Goal: Task Accomplishment & Management: Use online tool/utility

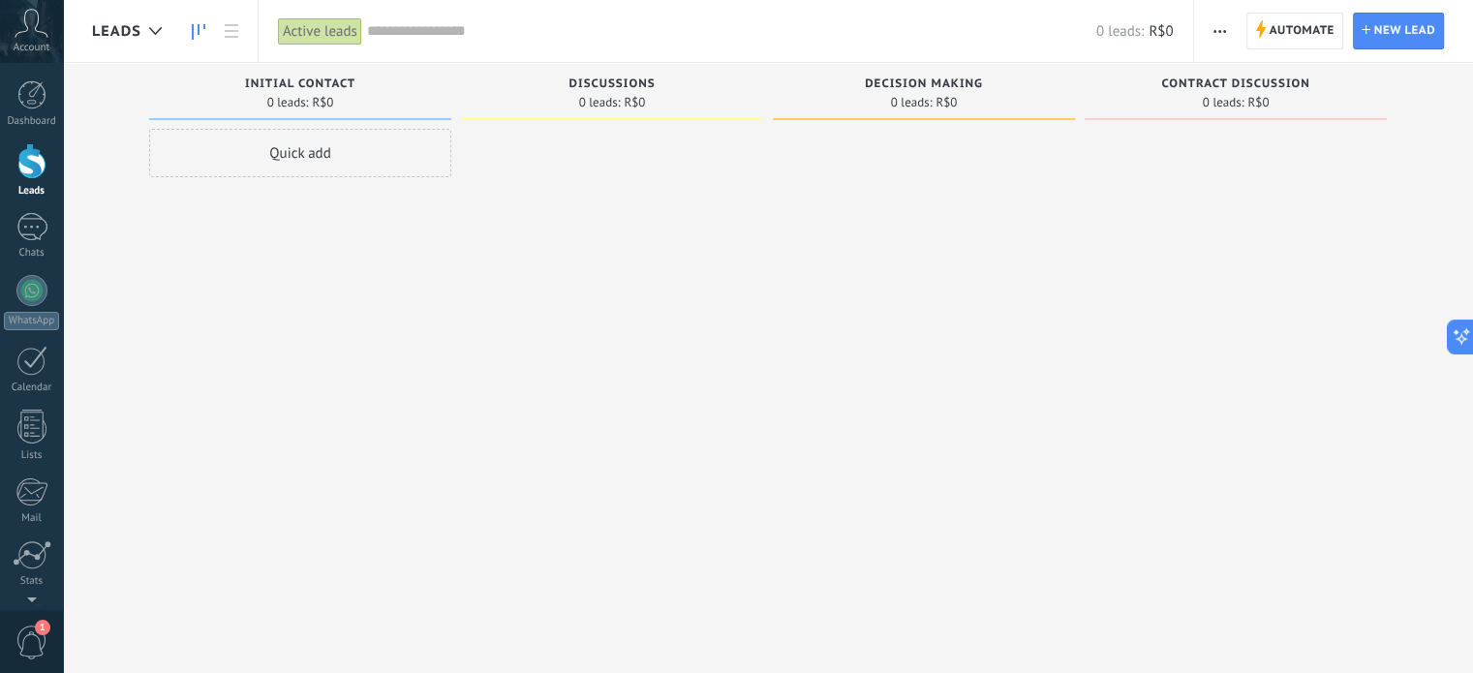
click at [313, 154] on div "Quick add" at bounding box center [300, 153] width 302 height 48
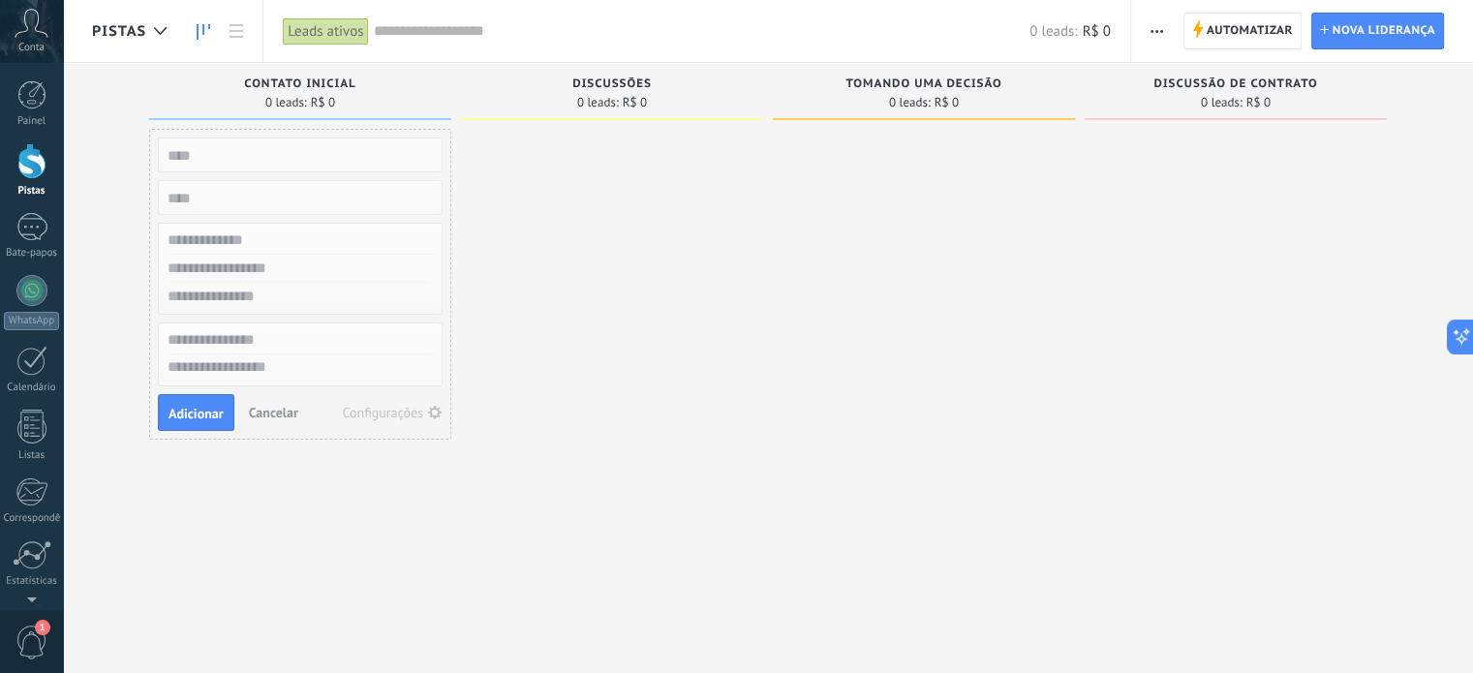
click at [779, 331] on div at bounding box center [924, 339] width 302 height 420
click at [267, 269] on input "text" at bounding box center [298, 269] width 283 height 28
click at [270, 239] on input "text" at bounding box center [298, 241] width 283 height 28
click at [273, 335] on input "text" at bounding box center [298, 340] width 283 height 28
click at [267, 366] on textarea at bounding box center [300, 369] width 283 height 28
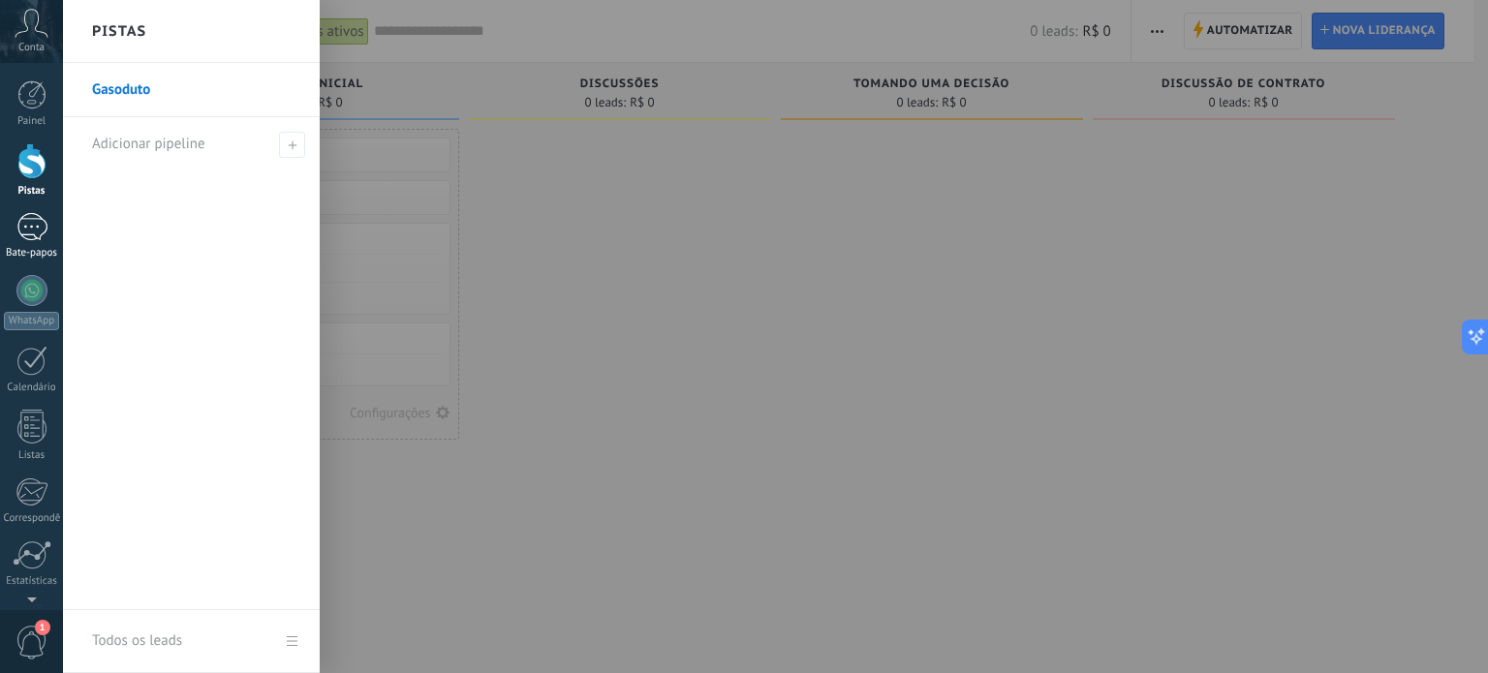
click at [35, 248] on font "Bate-papos" at bounding box center [31, 253] width 51 height 14
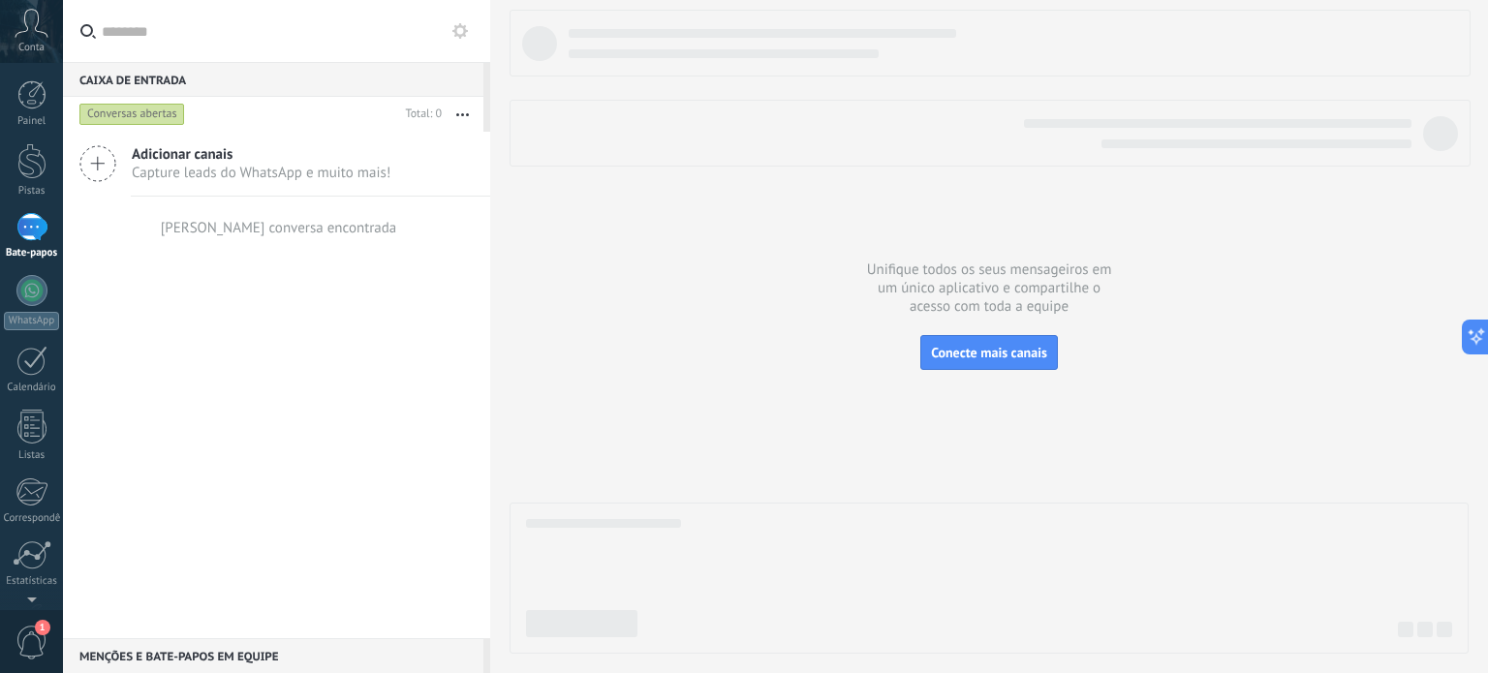
click at [282, 157] on span "Adicionar canais" at bounding box center [261, 154] width 259 height 18
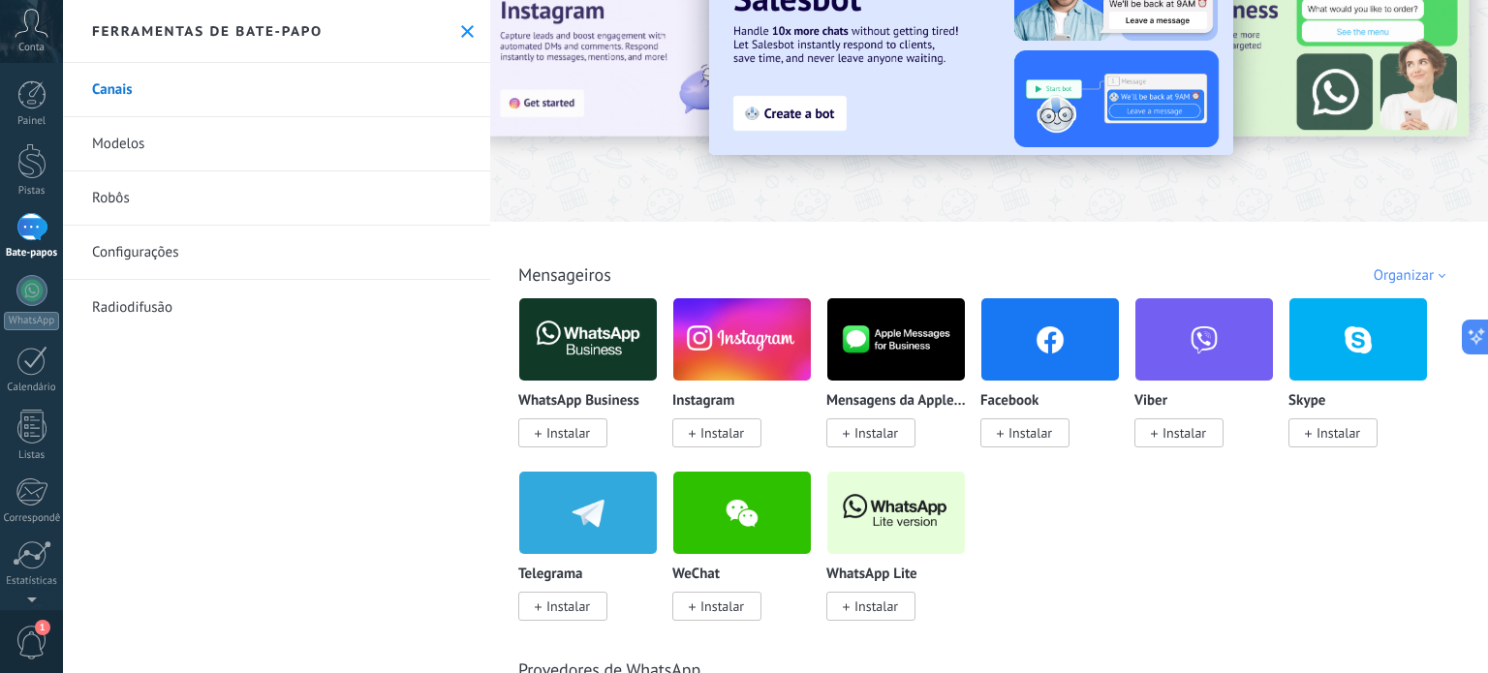
scroll to position [97, 0]
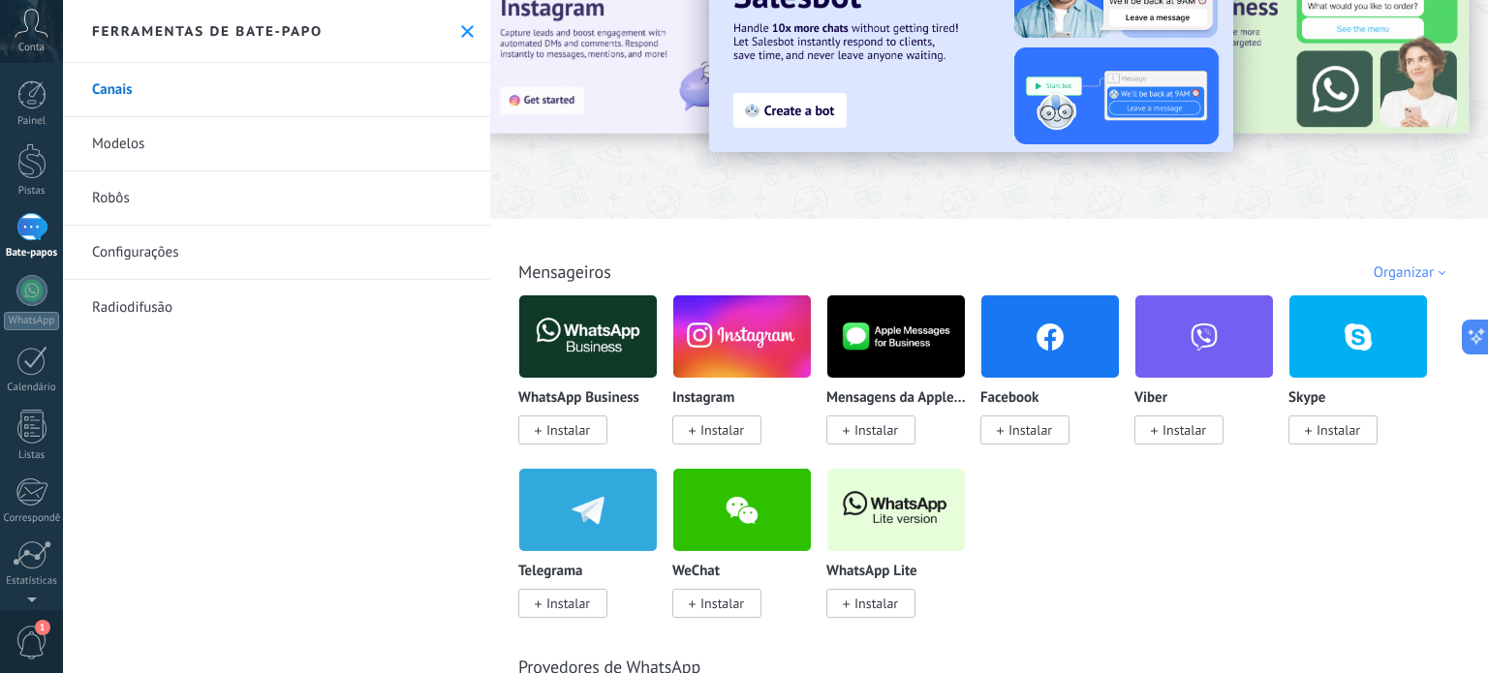
click at [564, 437] on font "Instalar" at bounding box center [568, 429] width 44 height 17
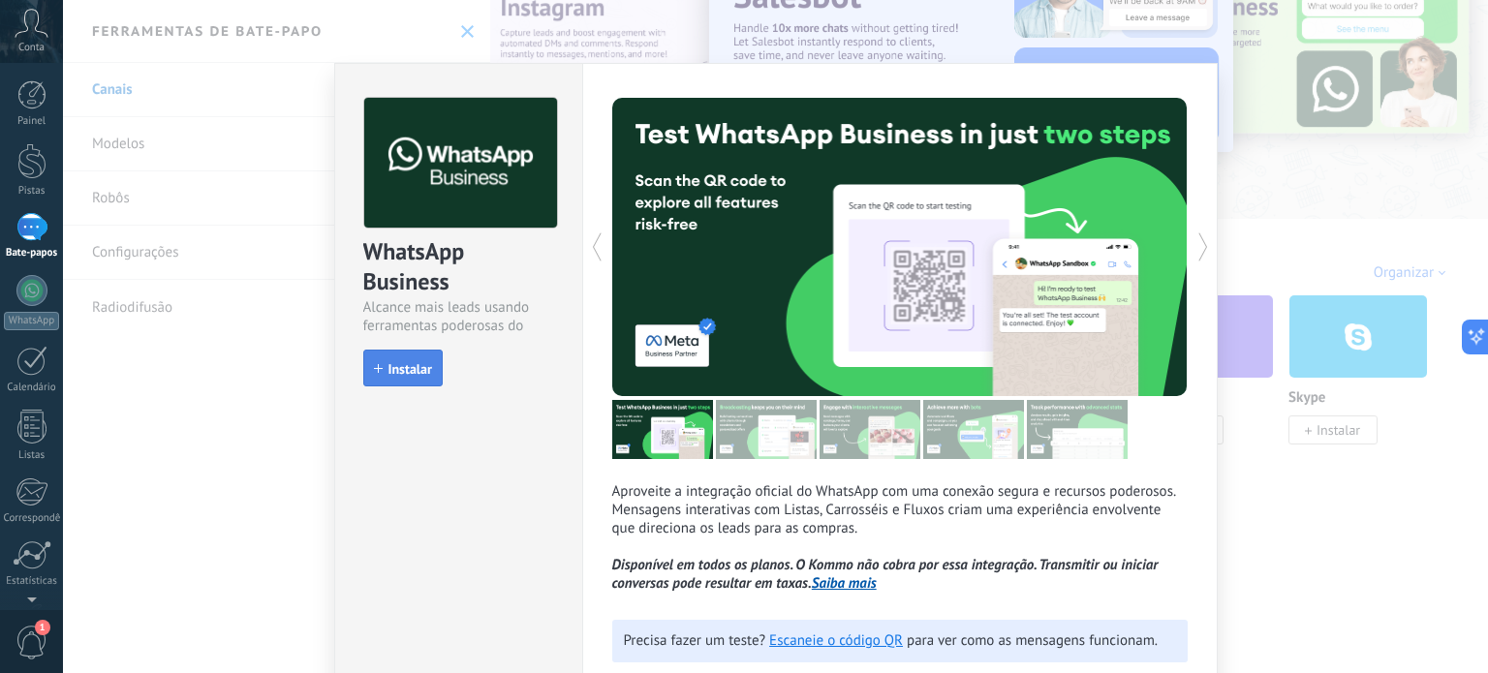
click at [408, 373] on font "Instalar" at bounding box center [410, 368] width 44 height 17
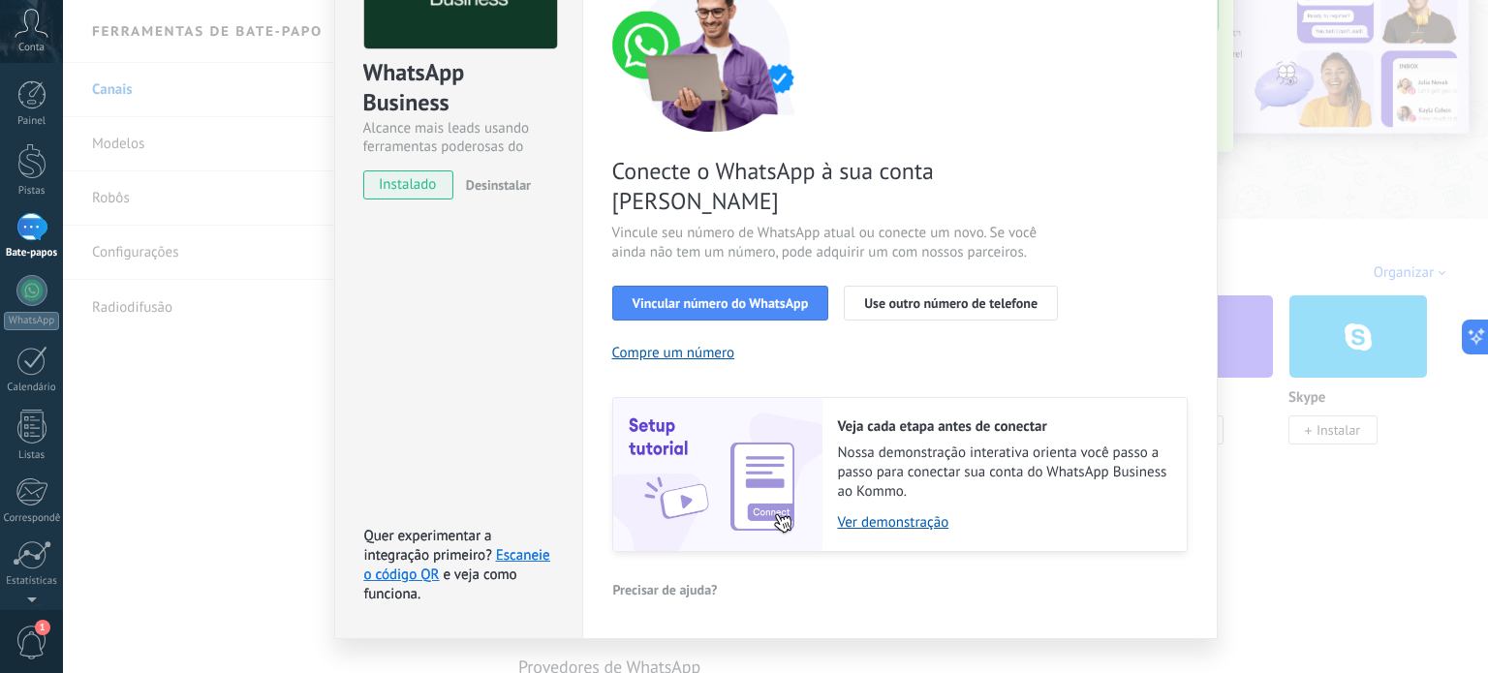
scroll to position [186, 0]
